Goal: Find contact information: Find contact information

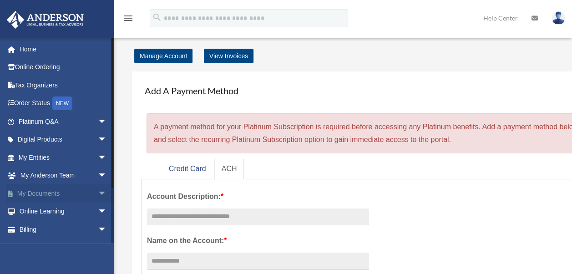
click at [98, 191] on span "arrow_drop_down" at bounding box center [107, 193] width 18 height 19
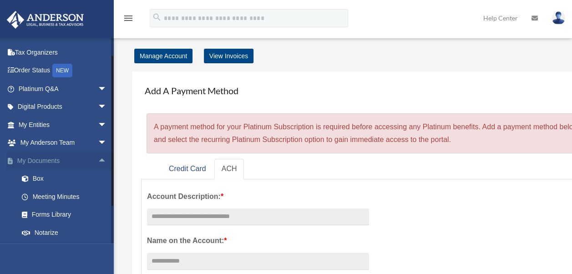
scroll to position [45, 0]
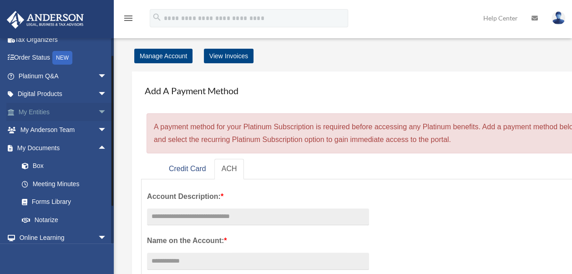
click at [98, 112] on span "arrow_drop_down" at bounding box center [107, 112] width 18 height 19
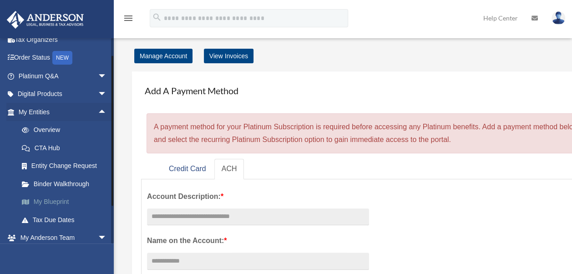
click at [57, 202] on link "My Blueprint" at bounding box center [67, 202] width 108 height 18
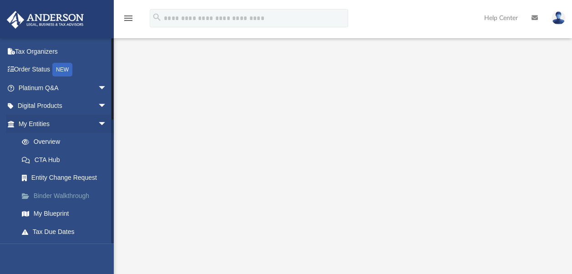
scroll to position [91, 0]
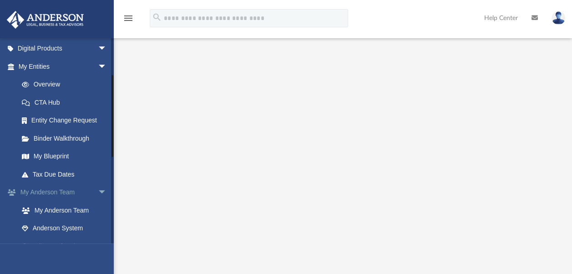
click at [52, 194] on link "My [PERSON_NAME] Team arrow_drop_down" at bounding box center [63, 192] width 114 height 18
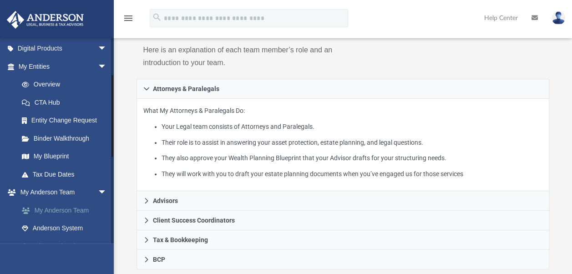
click at [55, 209] on link "My Anderson Team" at bounding box center [67, 210] width 108 height 18
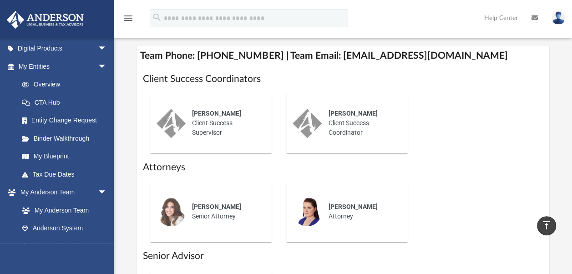
scroll to position [318, 0]
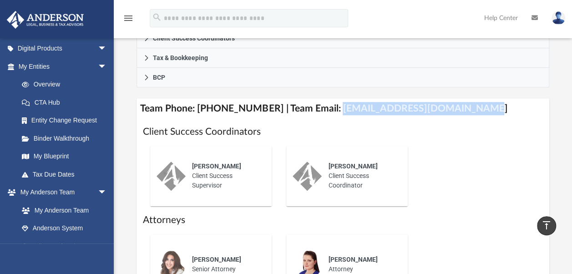
drag, startPoint x: 463, startPoint y: 107, endPoint x: 325, endPoint y: 112, distance: 138.4
click at [325, 112] on h4 "Team Phone: (725) 208-3133 | Team Email: myteam@andersonadvisors.com" at bounding box center [342, 108] width 412 height 20
copy h4 "myteam@andersonadvisors.com"
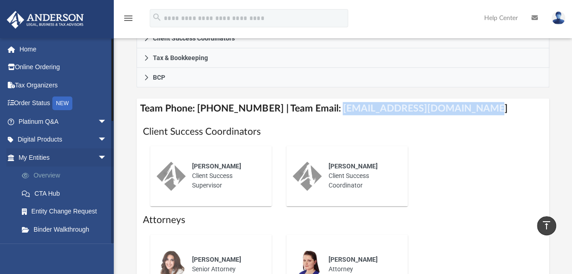
scroll to position [45, 0]
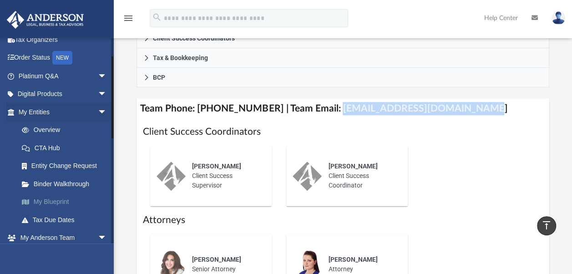
click at [56, 206] on link "My Blueprint" at bounding box center [67, 202] width 108 height 18
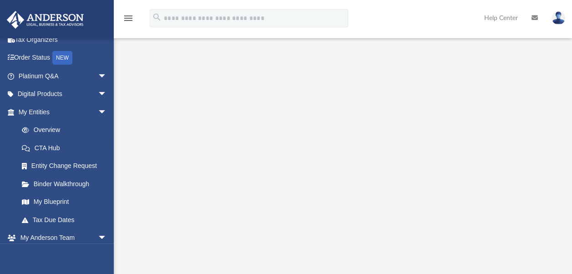
scroll to position [91, 0]
